Goal: Entertainment & Leisure: Consume media (video, audio)

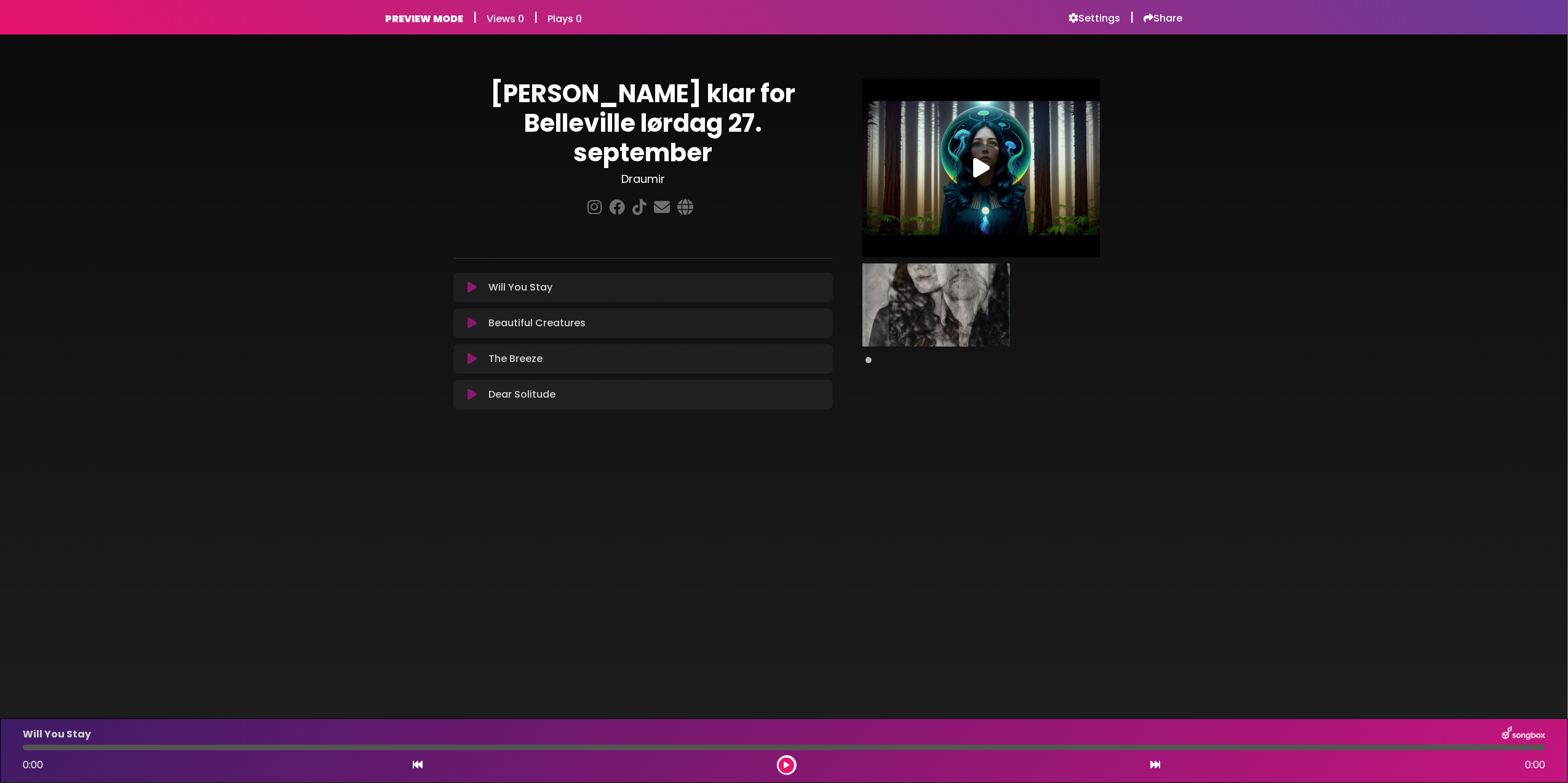
click at [990, 180] on div at bounding box center [982, 168] width 50 height 50
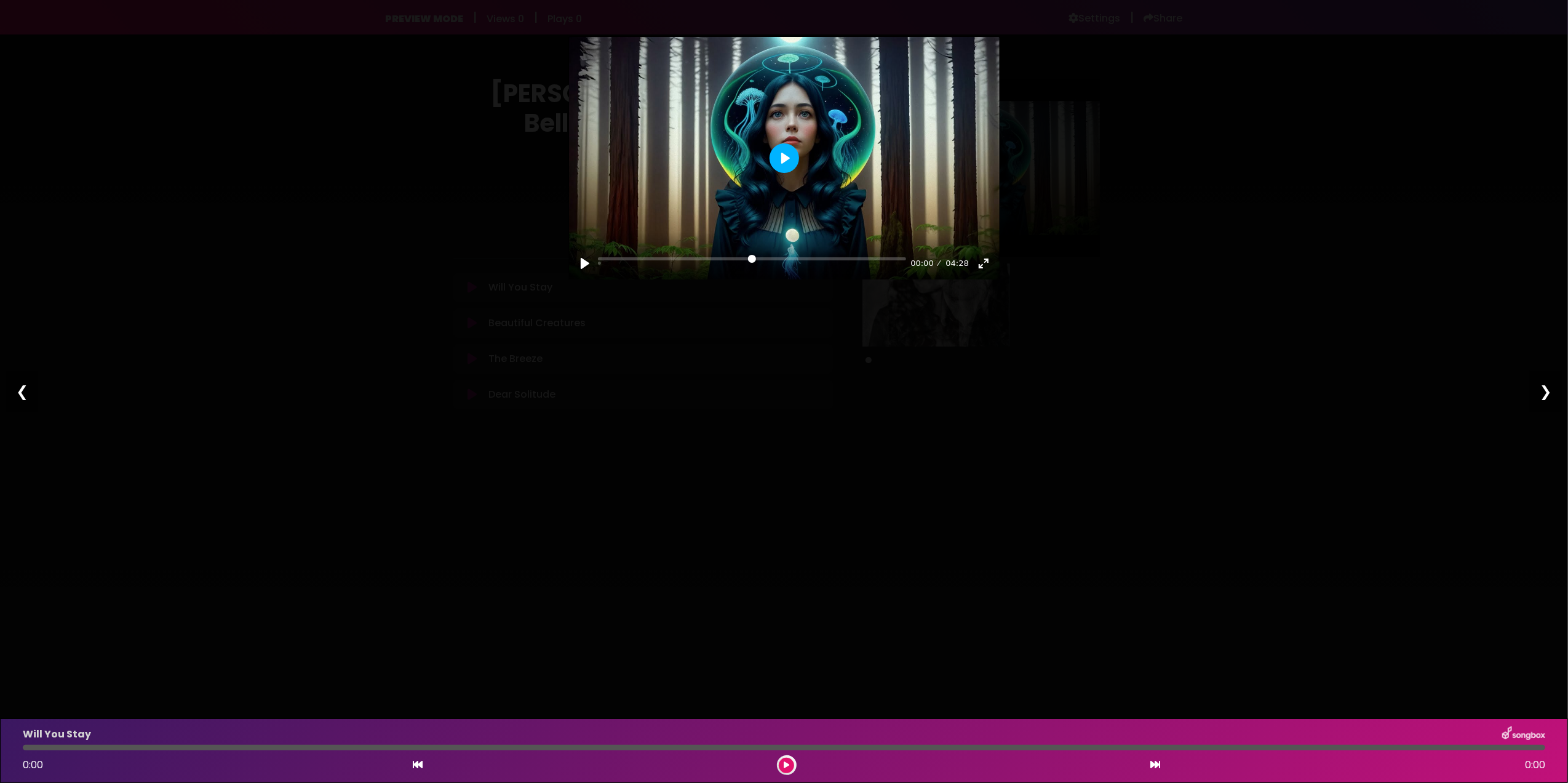
click at [795, 158] on button "Play" at bounding box center [784, 158] width 30 height 30
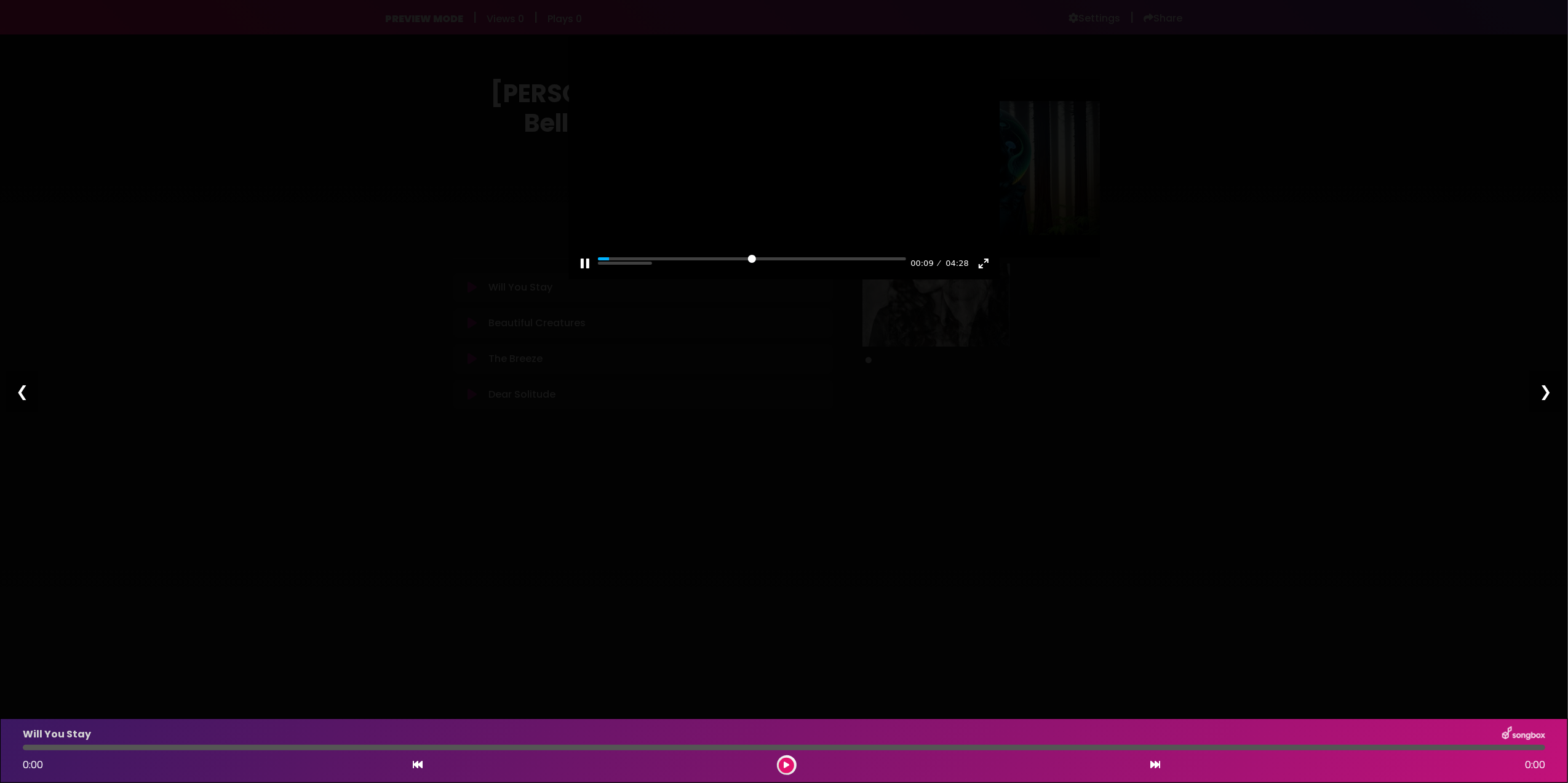
click at [754, 256] on div "Pause Play % buffered 02:11 00:09 04:28 Exit fullscreen Enter fullscreen" at bounding box center [785, 255] width 431 height 48
click at [732, 258] on input "Seek" at bounding box center [752, 263] width 308 height 12
click at [784, 766] on icon at bounding box center [787, 765] width 6 height 8
click at [584, 262] on button "Pause Play" at bounding box center [585, 263] width 20 height 20
type input "*****"
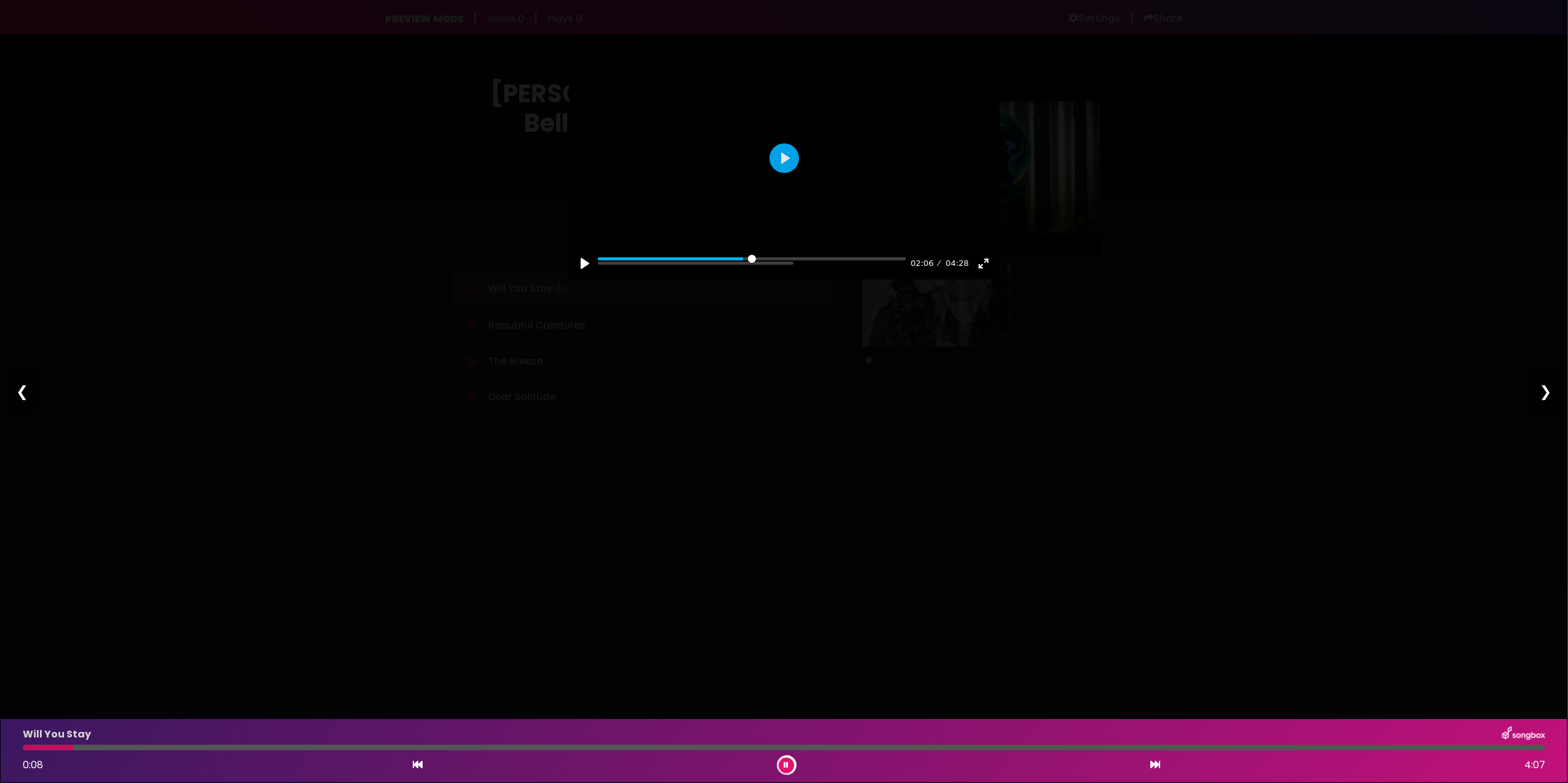
click at [1155, 763] on icon at bounding box center [1155, 764] width 10 height 10
click at [812, 744] on div at bounding box center [784, 747] width 1523 height 6
